Goal: Navigation & Orientation: Go to known website

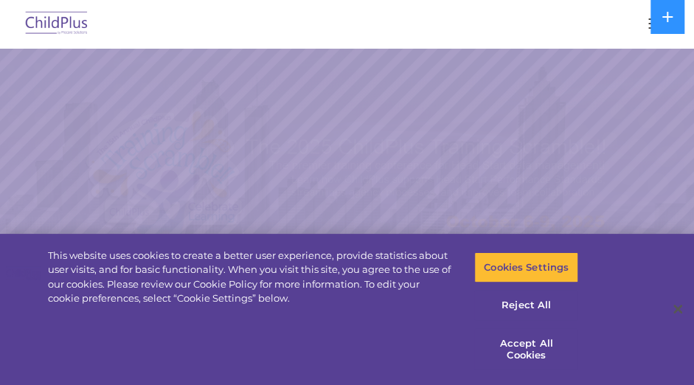
select select "MEDIUM"
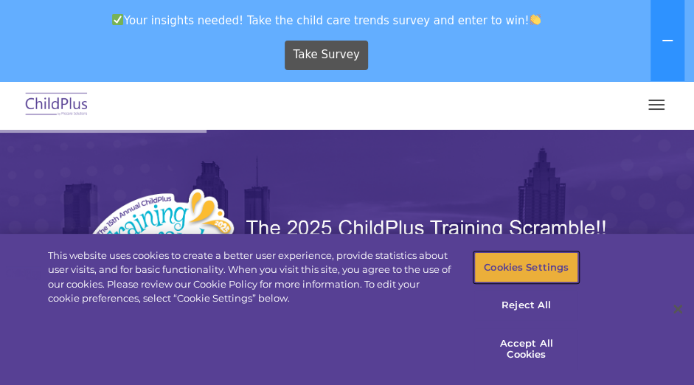
click at [520, 271] on button "Cookies Settings" at bounding box center [526, 267] width 104 height 31
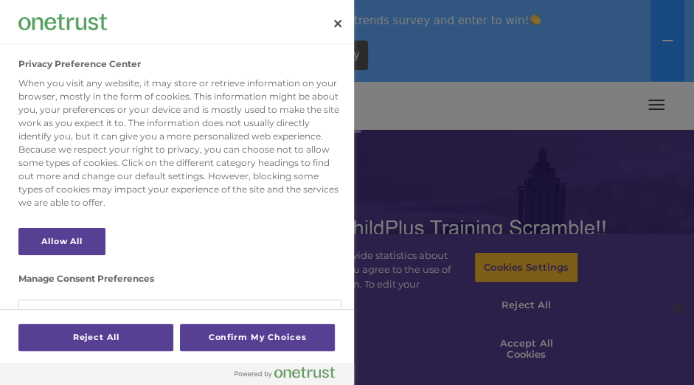
click at [527, 341] on div at bounding box center [347, 192] width 694 height 385
click at [336, 24] on button "Close" at bounding box center [337, 23] width 32 height 32
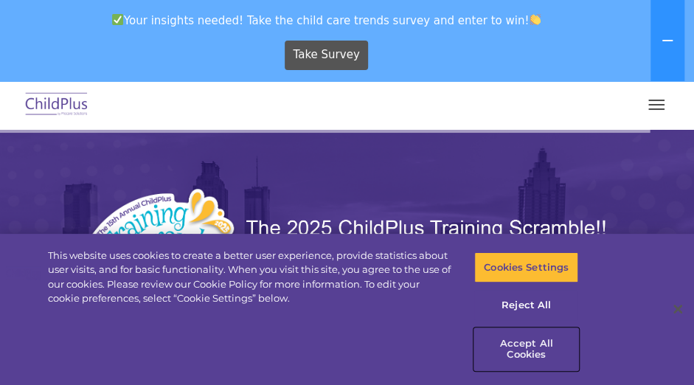
click at [523, 347] on button "Accept All Cookies" at bounding box center [526, 349] width 104 height 42
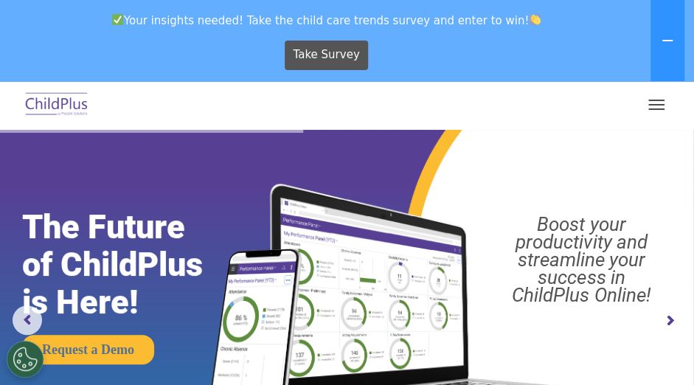
click at [671, 104] on div "Download Support | Schedule A Demo  MENU MENU Software ChildPlus: The original…" at bounding box center [347, 104] width 664 height 35
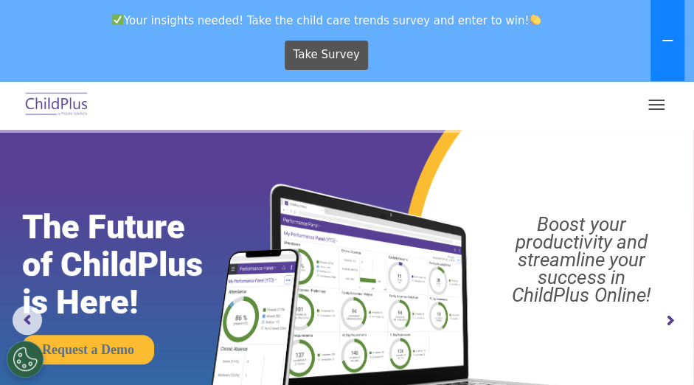
click at [660, 38] on button at bounding box center [667, 40] width 34 height 81
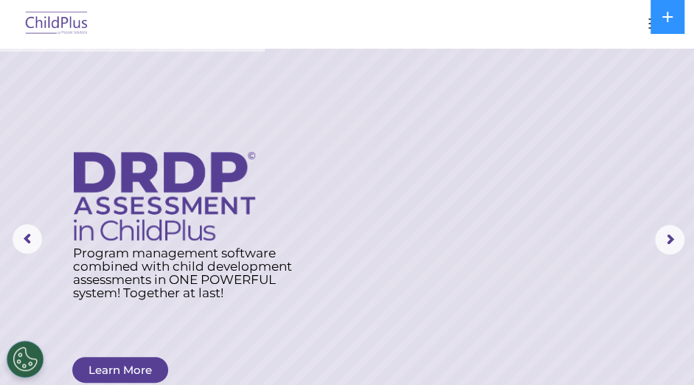
click at [72, 22] on img at bounding box center [56, 24] width 69 height 35
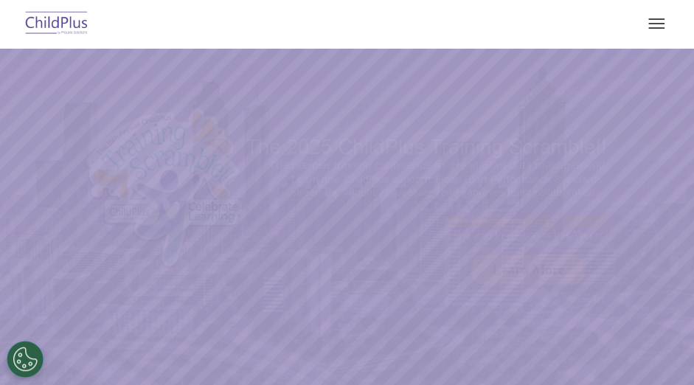
select select "MEDIUM"
